Goal: Information Seeking & Learning: Learn about a topic

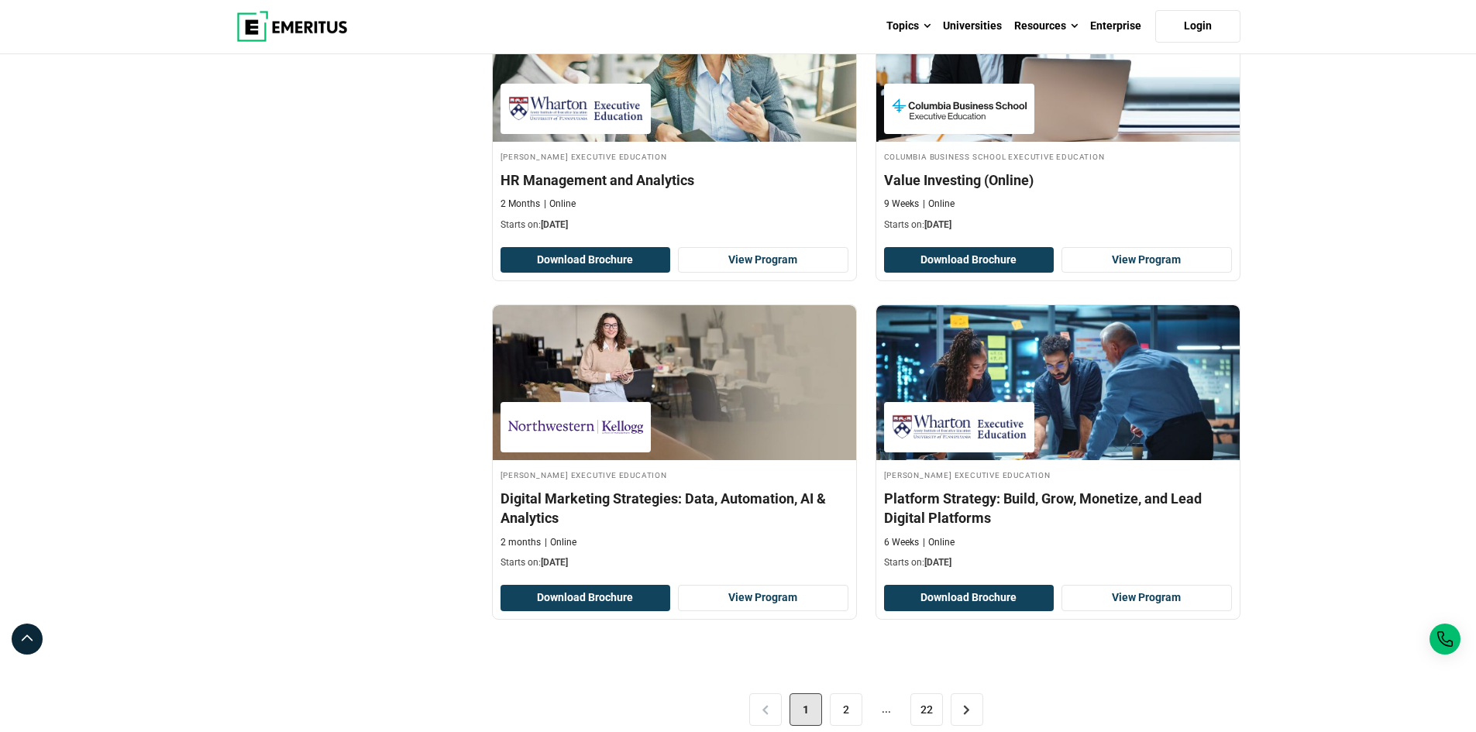
scroll to position [3099, 0]
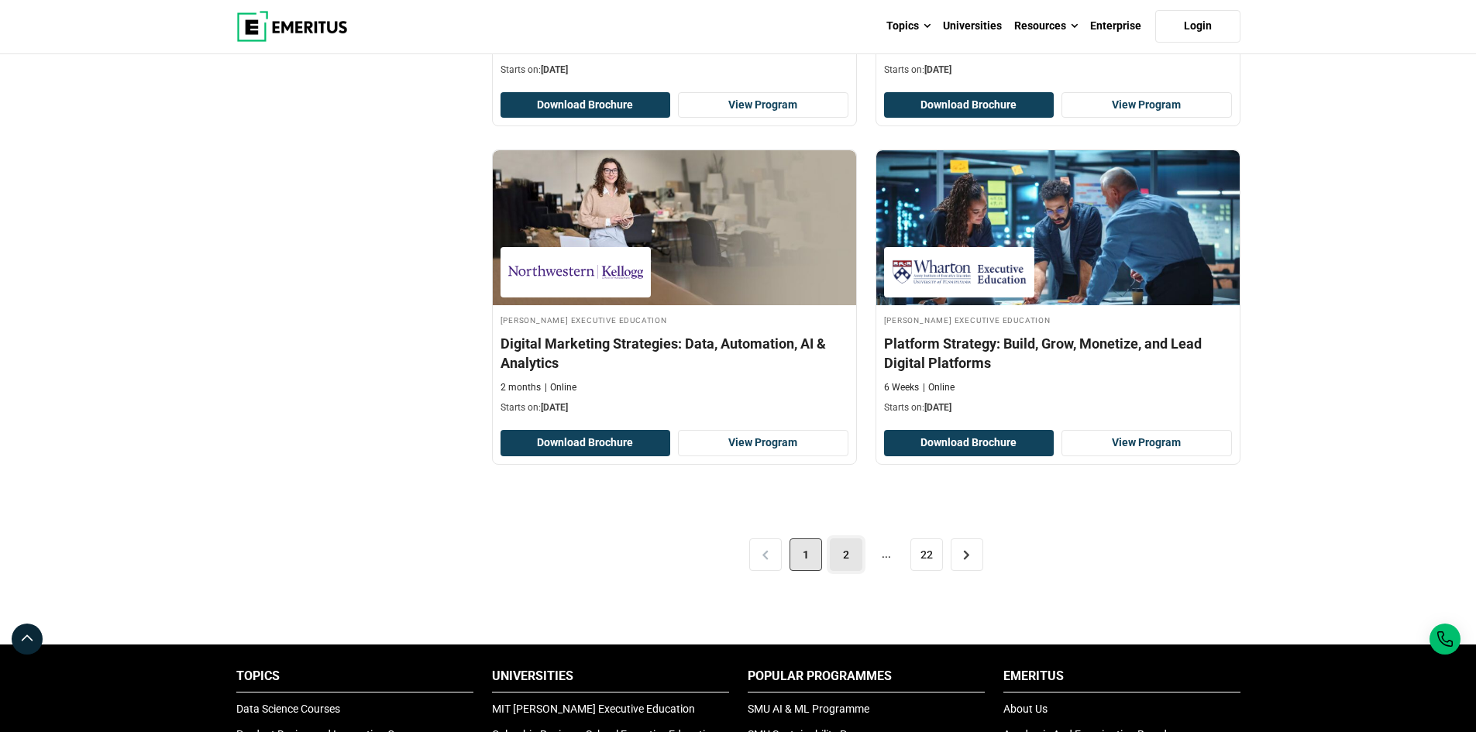
click at [845, 558] on link "2" at bounding box center [846, 554] width 33 height 33
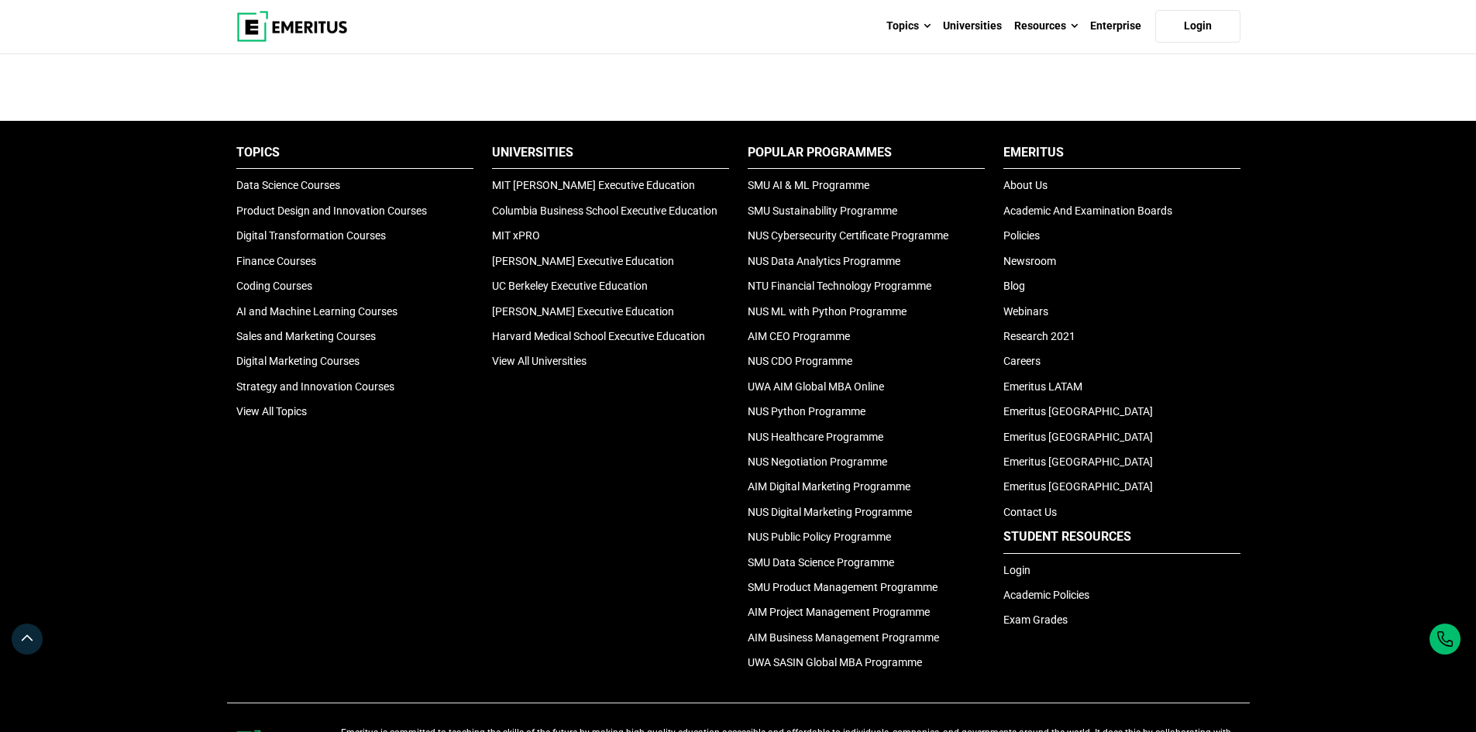
scroll to position [3176, 0]
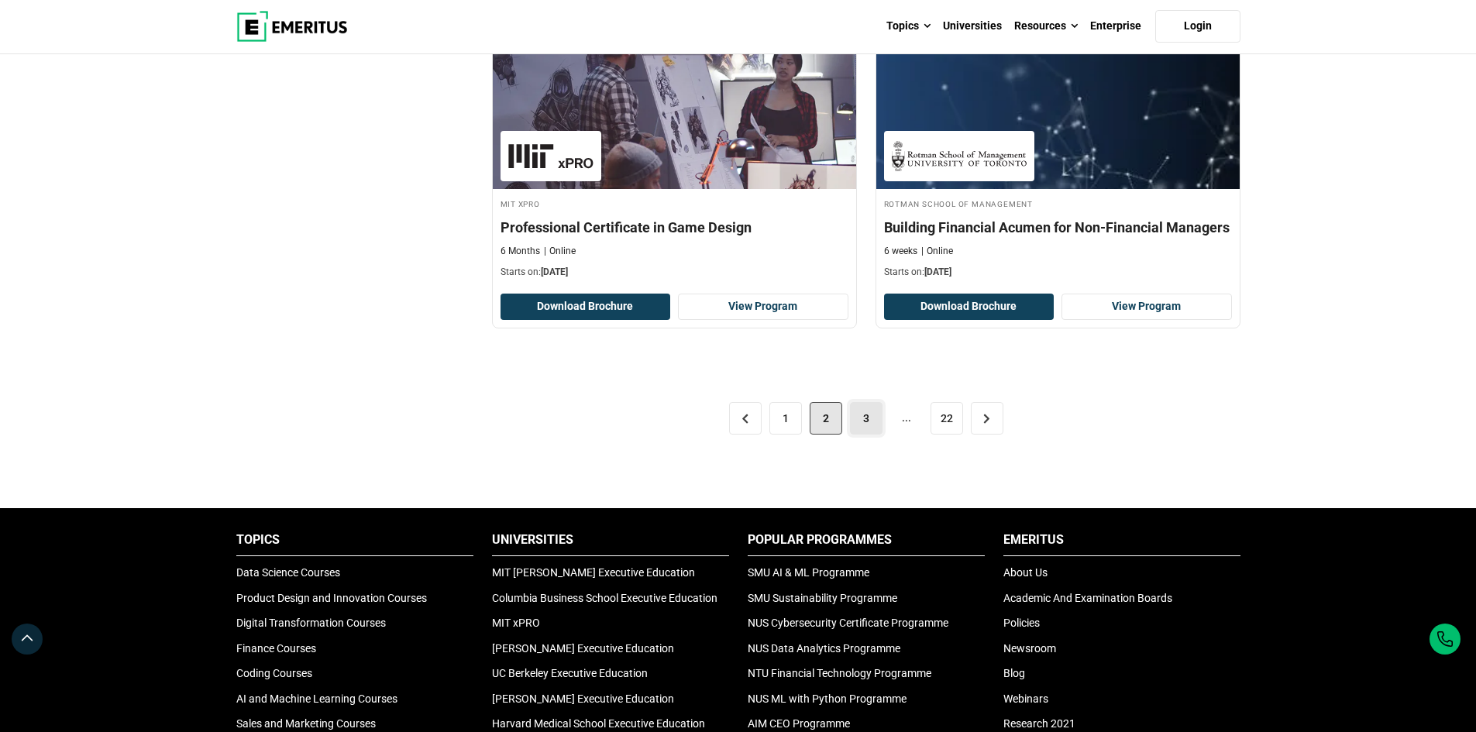
click at [853, 419] on link "3" at bounding box center [866, 418] width 33 height 33
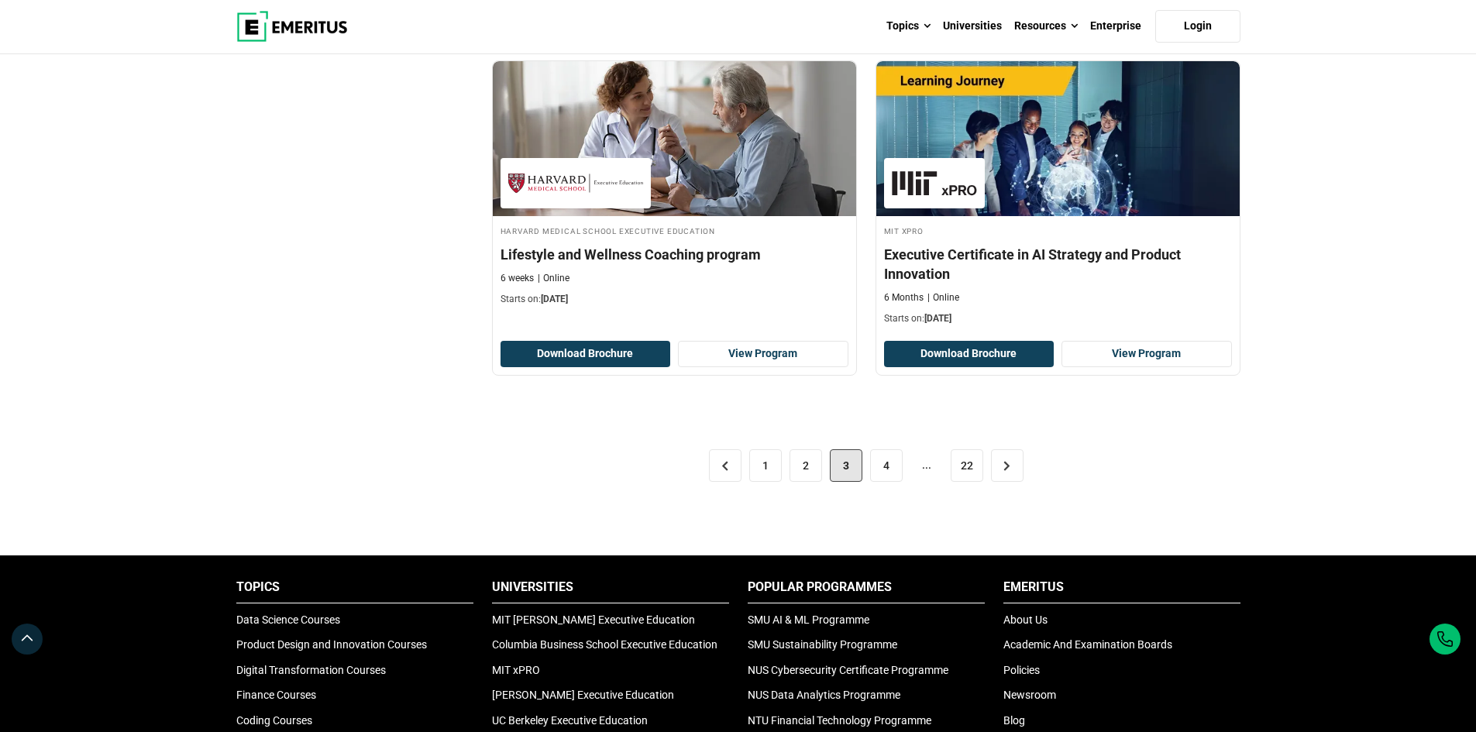
scroll to position [3099, 0]
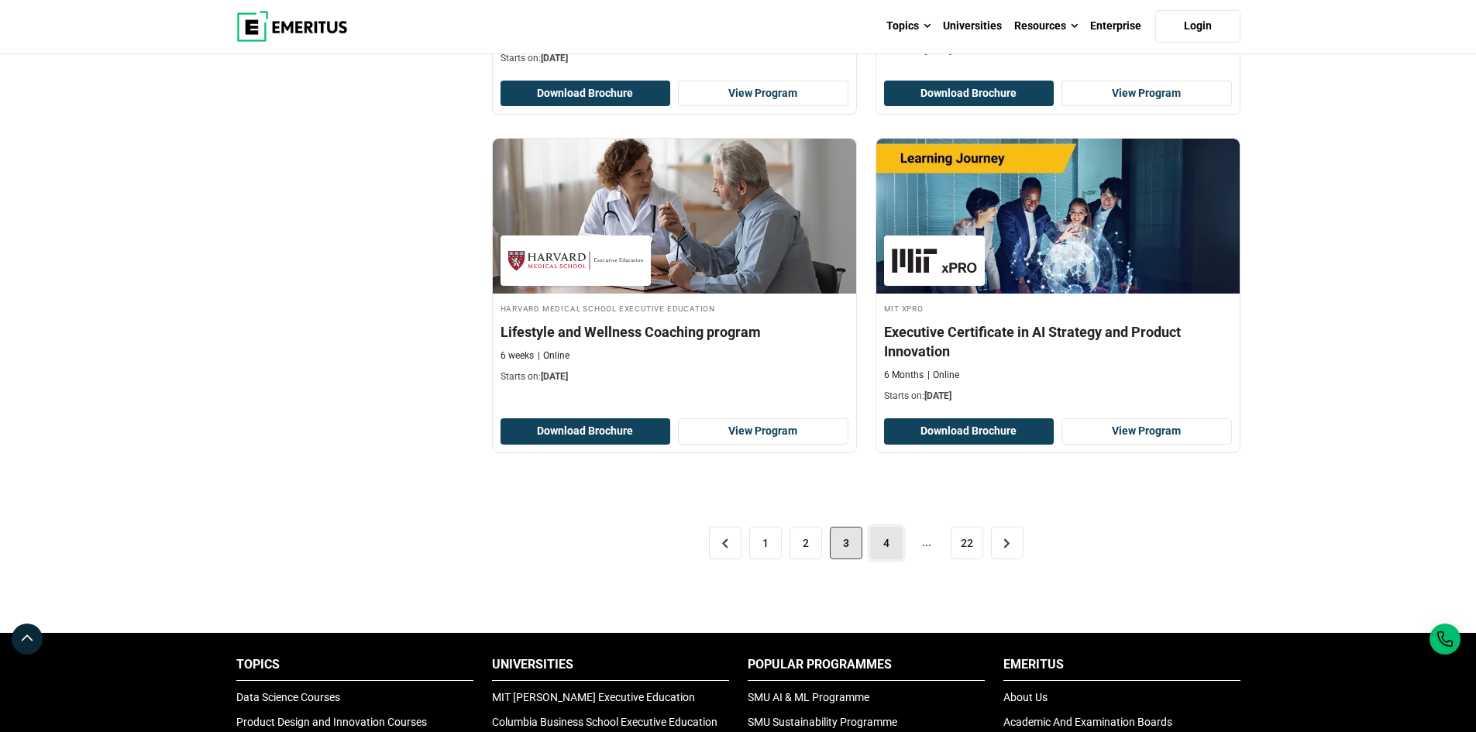
click at [890, 542] on link "4" at bounding box center [886, 543] width 33 height 33
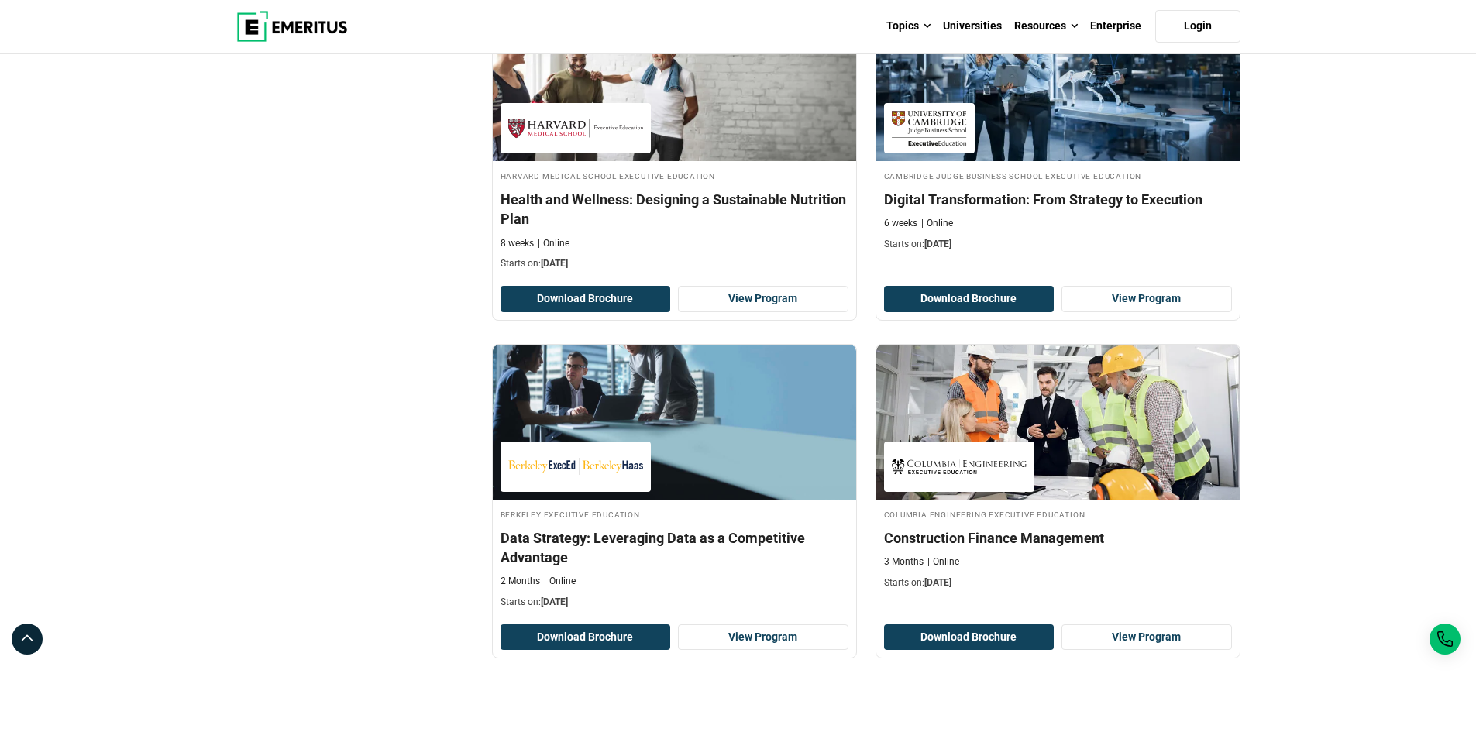
scroll to position [3254, 0]
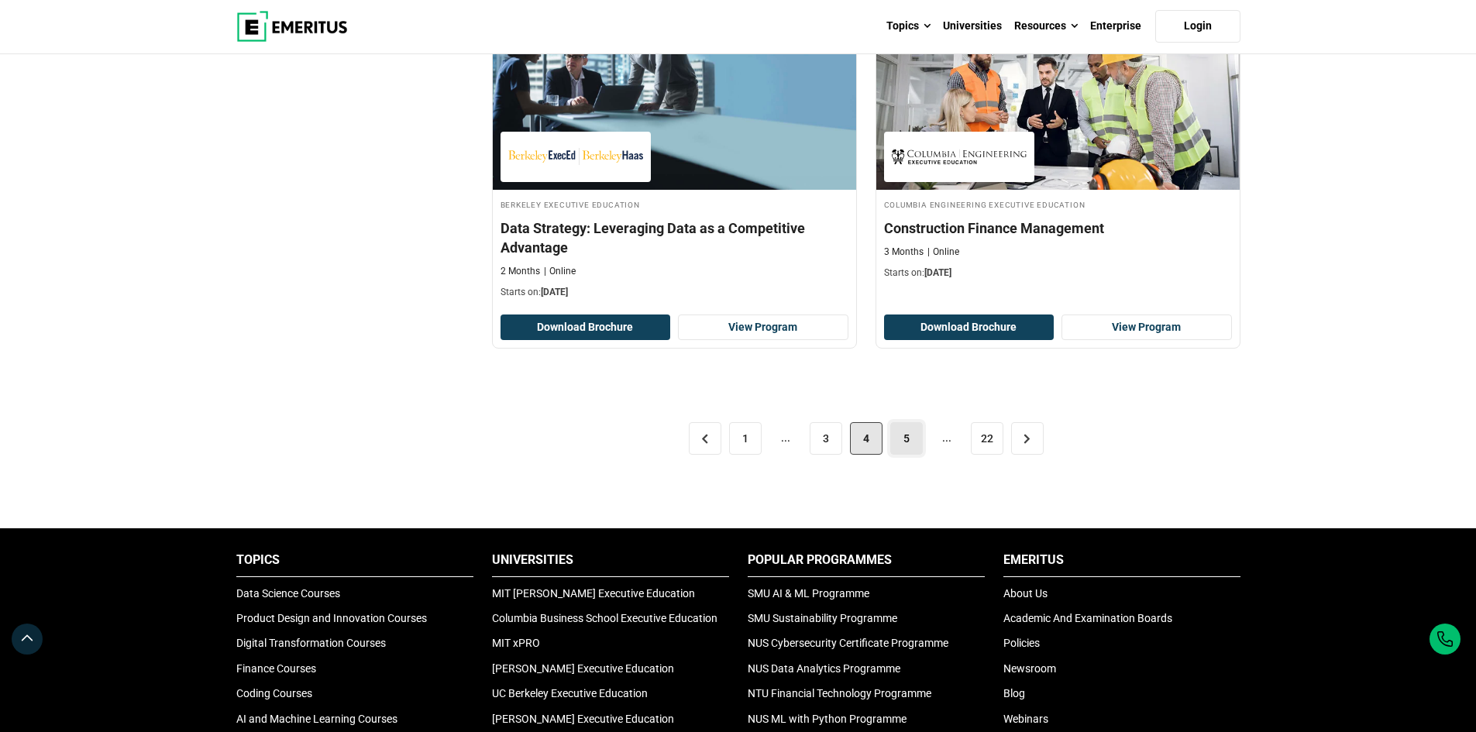
click at [903, 445] on link "5" at bounding box center [906, 438] width 33 height 33
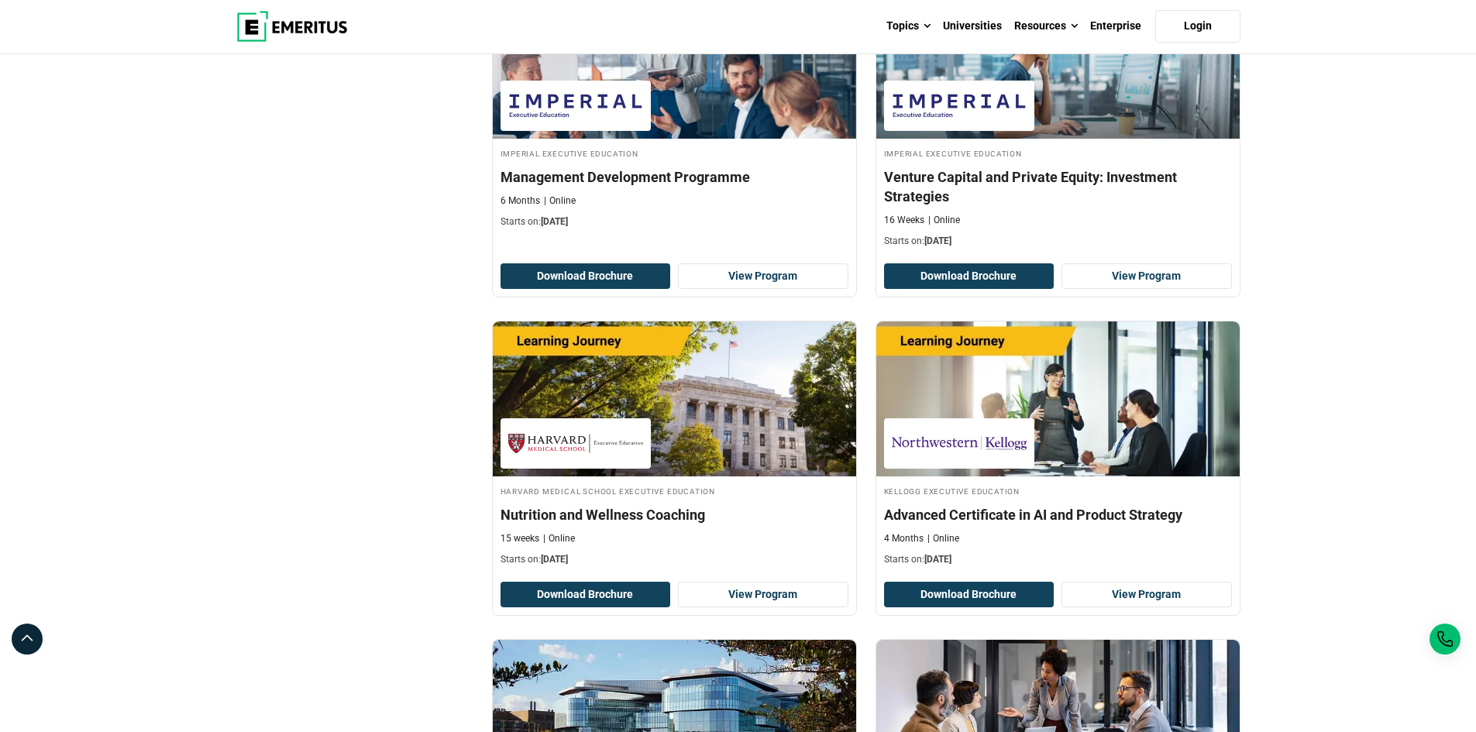
scroll to position [697, 0]
